Goal: Information Seeking & Learning: Understand process/instructions

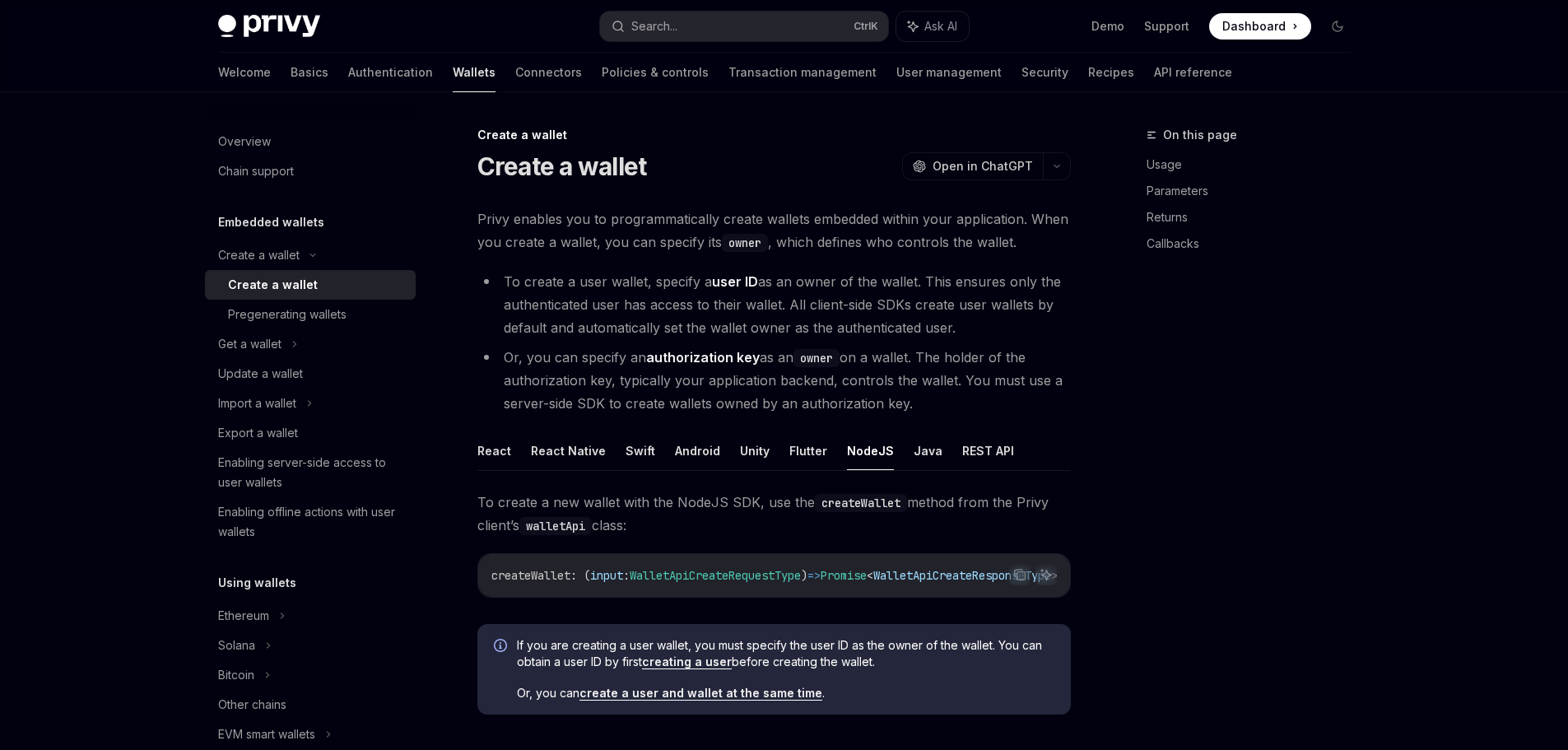
scroll to position [343, 0]
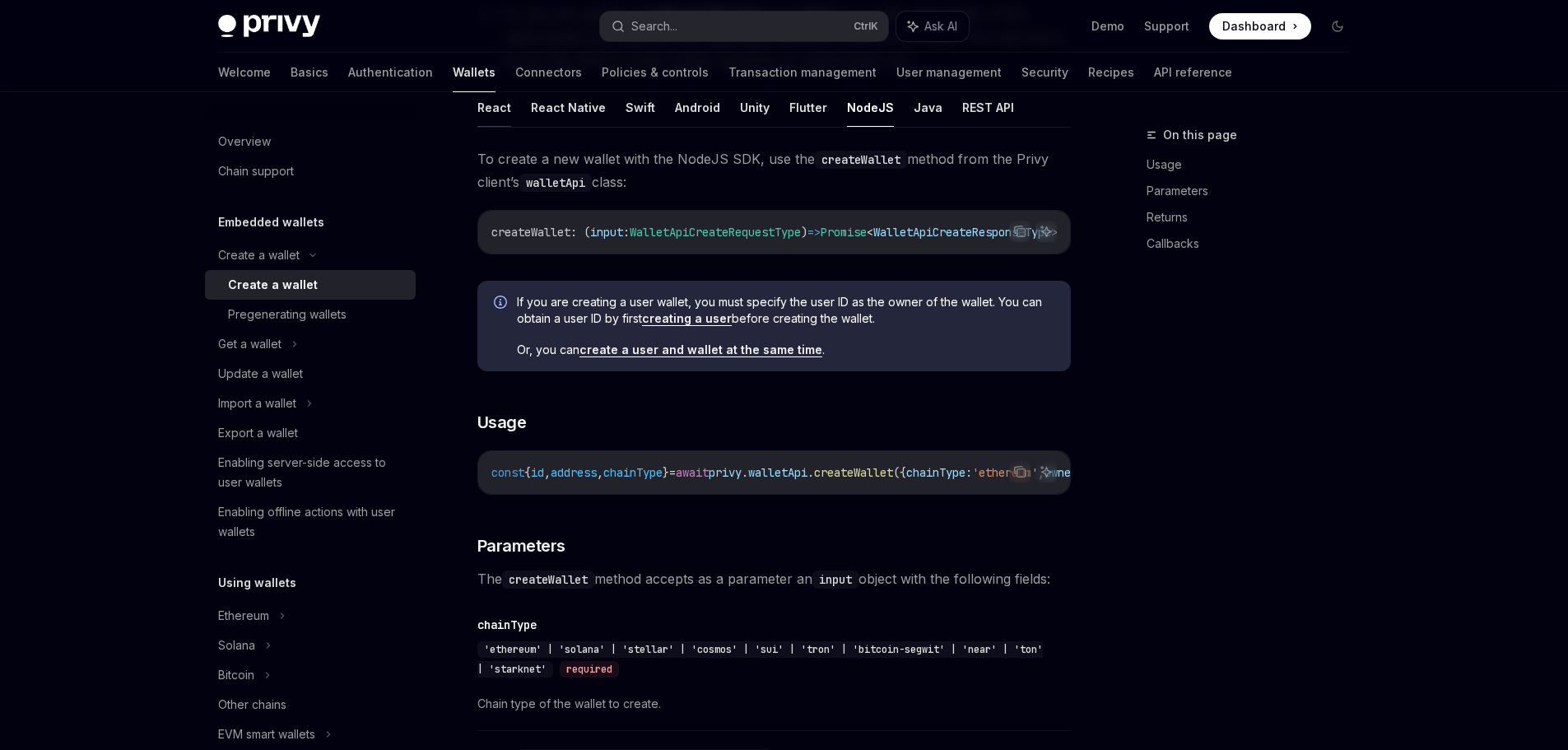
click at [477, 127] on button "React" at bounding box center [494, 107] width 34 height 38
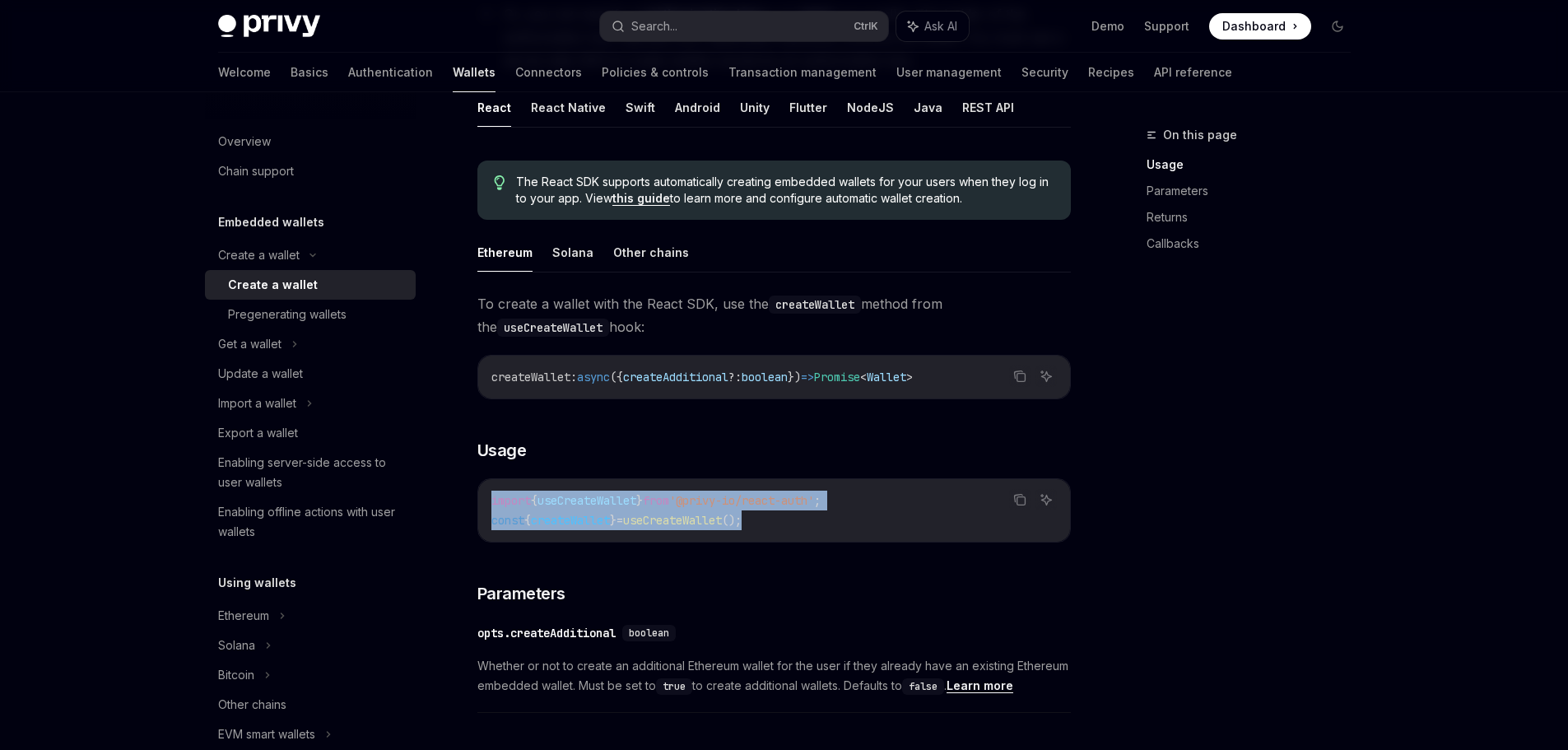
drag, startPoint x: 778, startPoint y: 578, endPoint x: 441, endPoint y: 547, distance: 338.4
click at [441, 547] on div "Create a wallet Create a wallet OpenAI Open in ChatGPT OpenAI Open in ChatGPT P…" at bounding box center [619, 691] width 908 height 1820
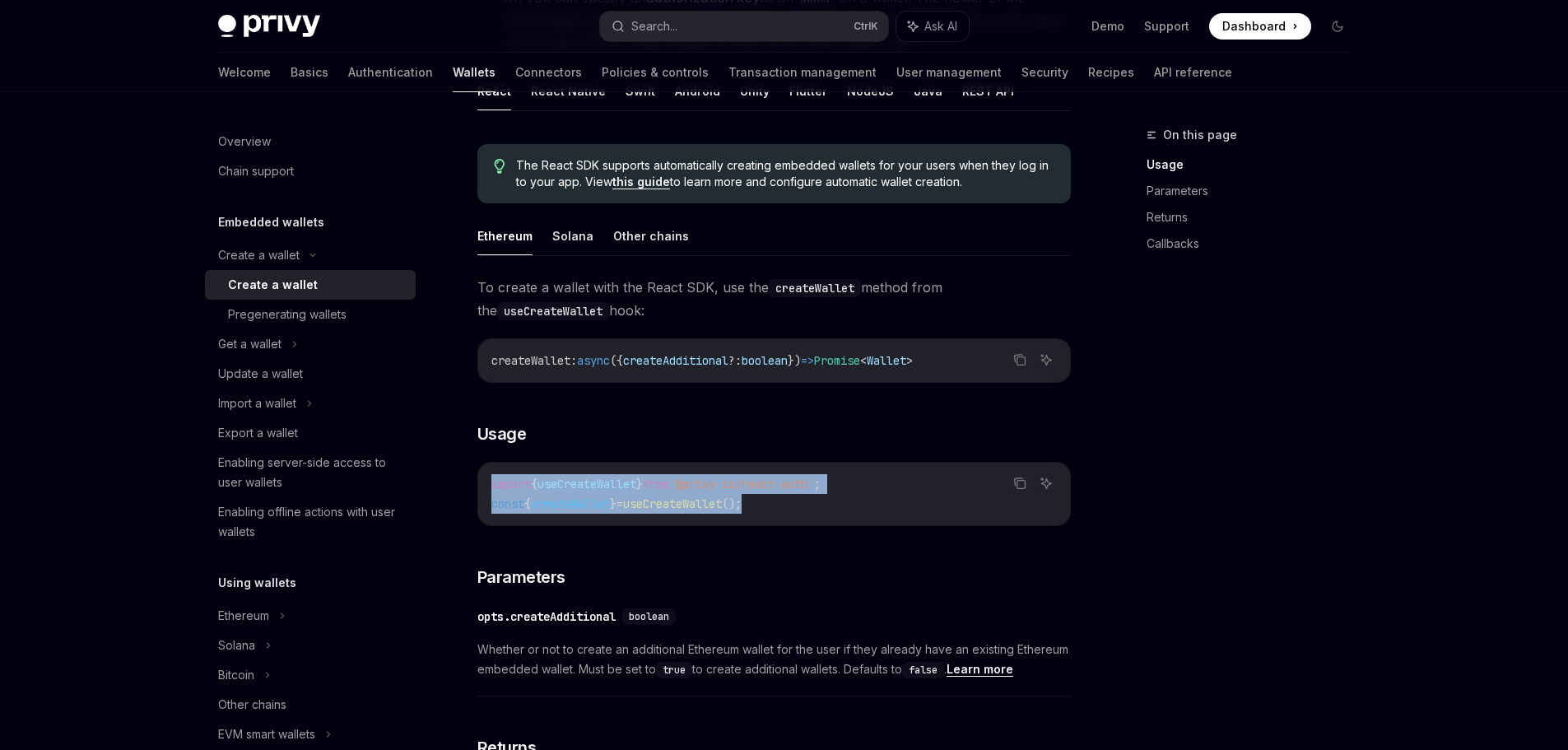
scroll to position [412, 0]
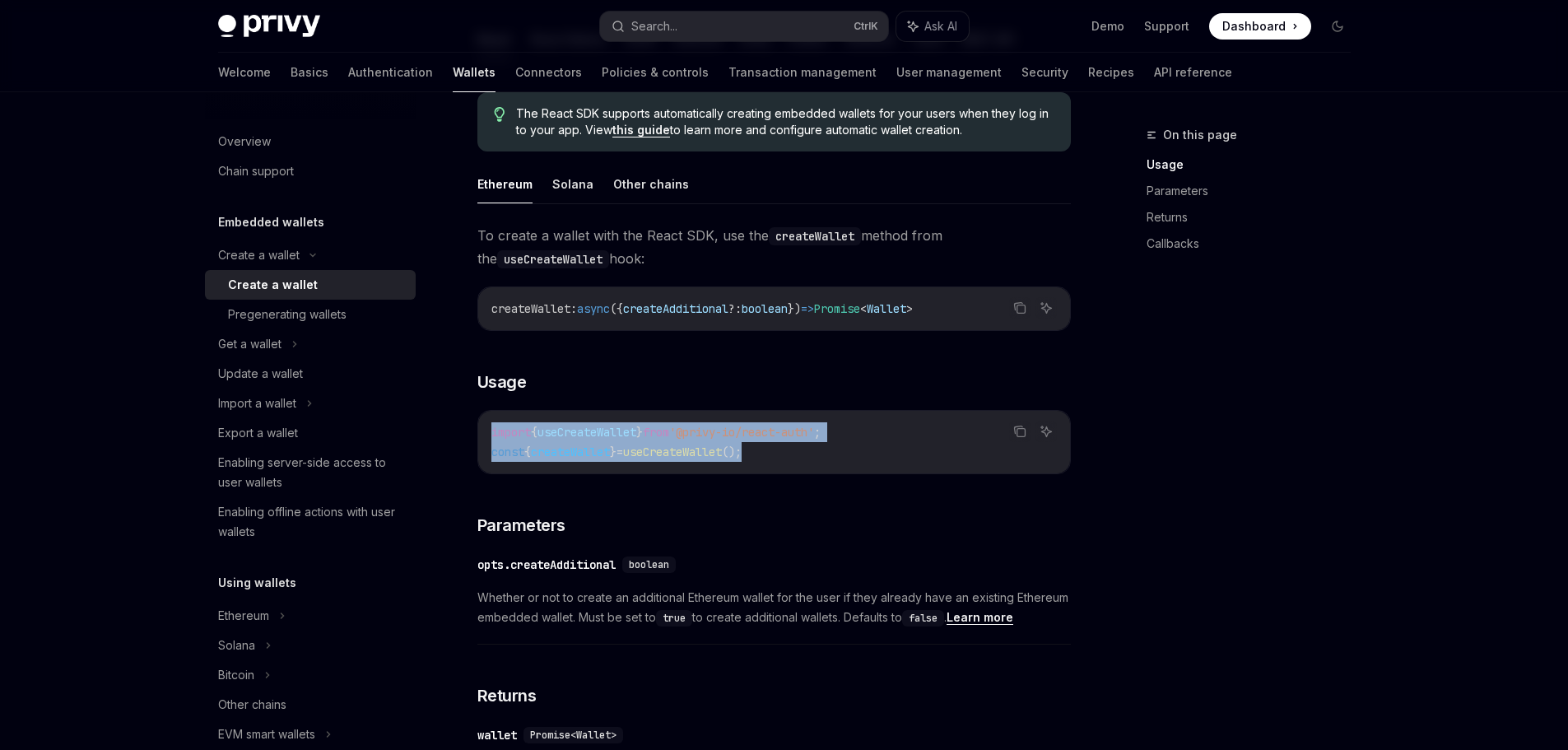
click at [874, 473] on div "import { useCreateWallet } from '@privy-io/react-auth' ; const { createWallet }…" at bounding box center [773, 442] width 591 height 63
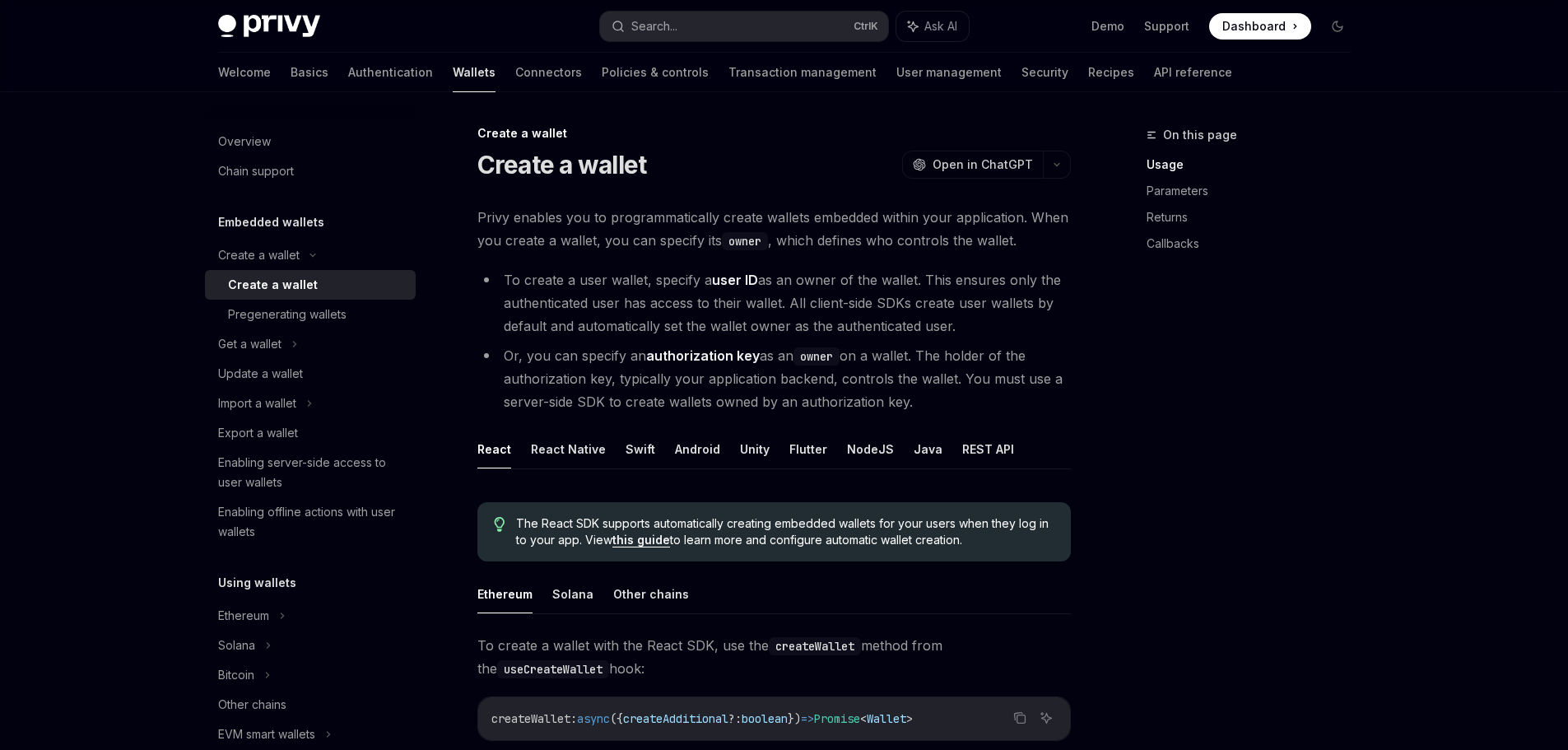
scroll to position [0, 0]
click at [348, 91] on link "Authentication" at bounding box center [390, 72] width 84 height 39
type textarea "*"
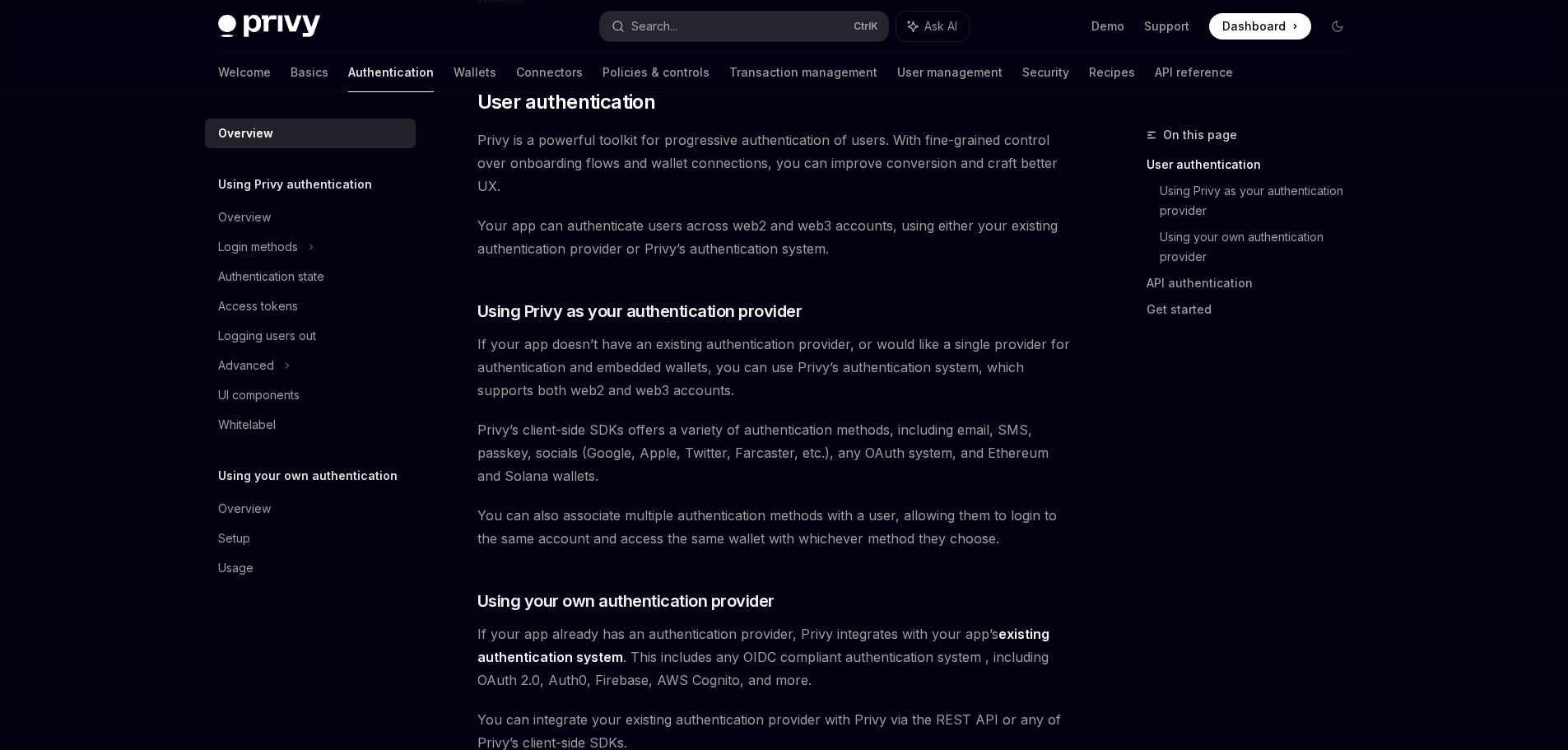
scroll to position [412, 0]
